Goal: Task Accomplishment & Management: Complete application form

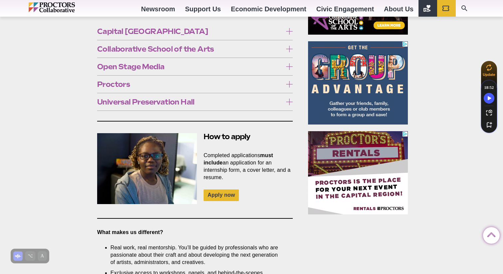
scroll to position [440, 0]
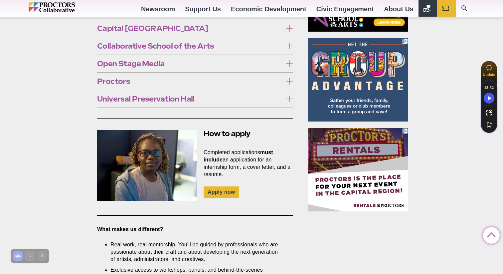
click at [158, 60] on span "Open Stage Media" at bounding box center [189, 63] width 185 height 7
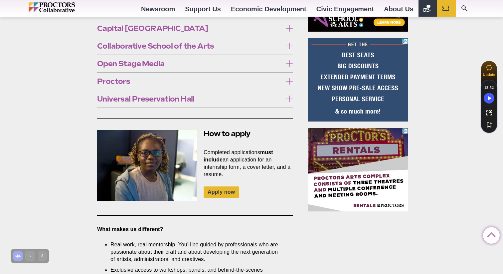
click at [124, 85] on span "Proctors" at bounding box center [189, 81] width 185 height 7
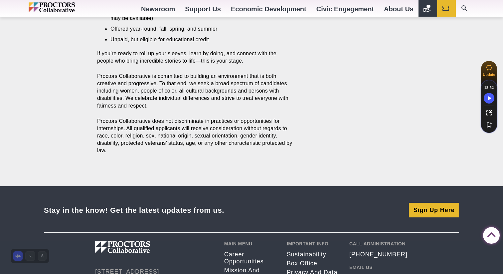
scroll to position [759, 0]
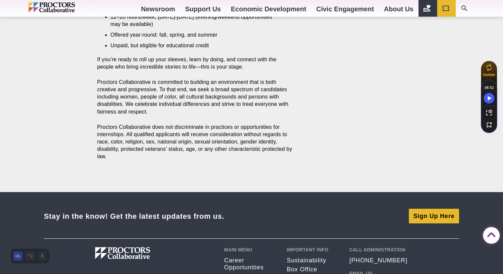
drag, startPoint x: 248, startPoint y: 121, endPoint x: 94, endPoint y: 32, distance: 178.2
copy div "Company/production management internship Available during fall and spring terms…"
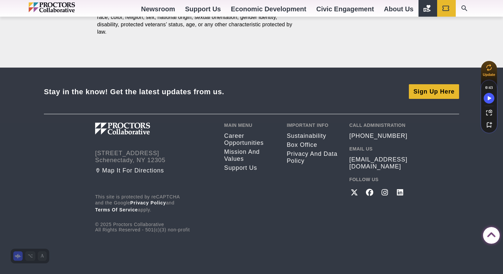
scroll to position [1629, 0]
